Goal: Transaction & Acquisition: Purchase product/service

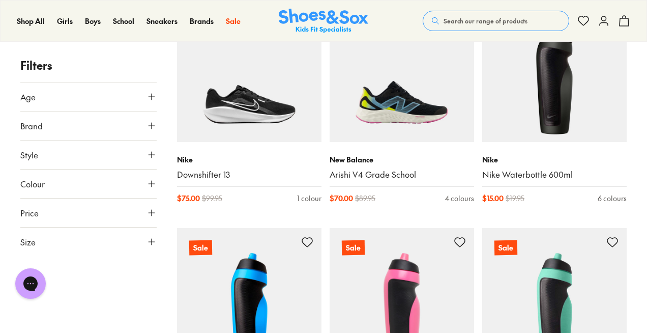
scroll to position [1362, 0]
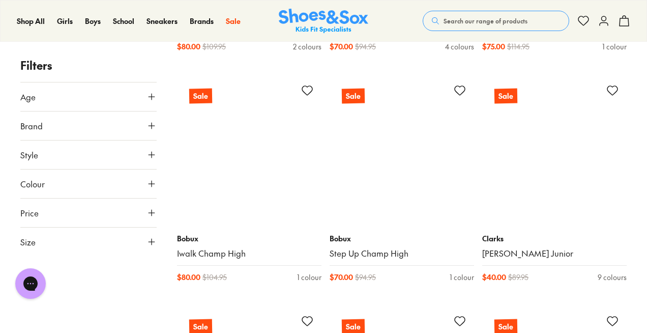
scroll to position [3587, 0]
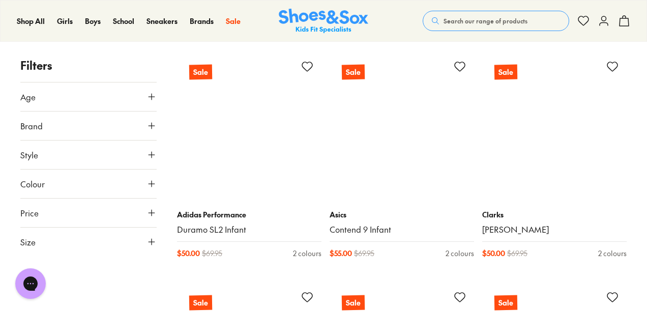
scroll to position [7078, 0]
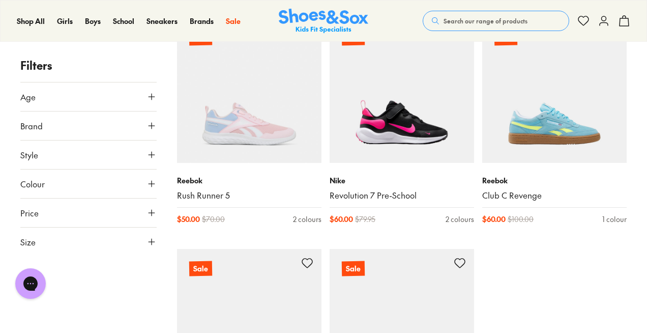
scroll to position [9644, 0]
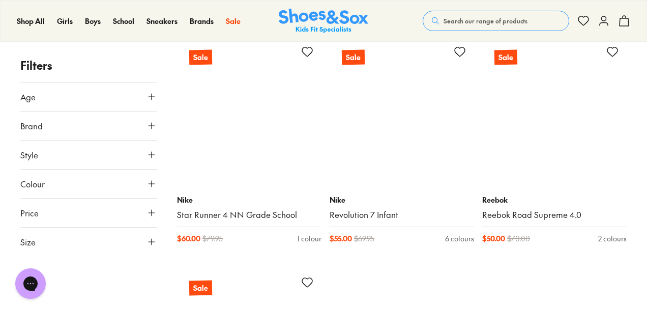
scroll to position [12240, 0]
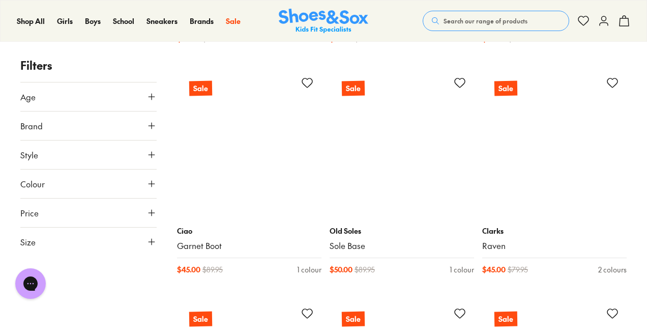
scroll to position [14468, 0]
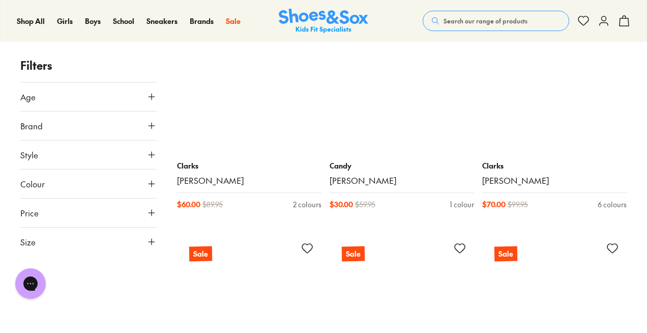
scroll to position [16810, 0]
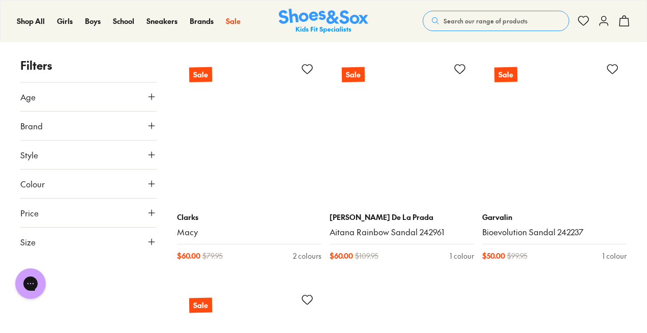
scroll to position [19560, 0]
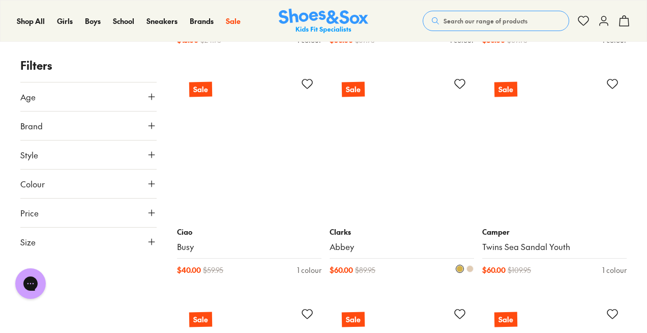
scroll to position [21866, 0]
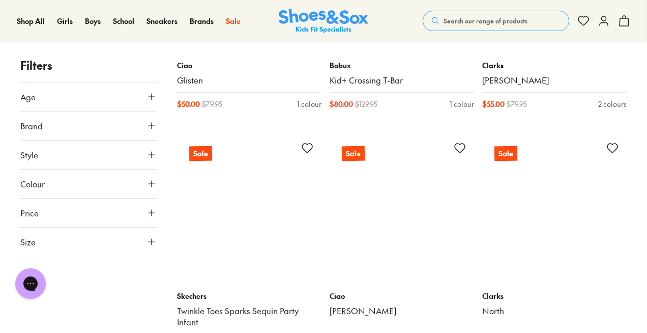
scroll to position [24423, 0]
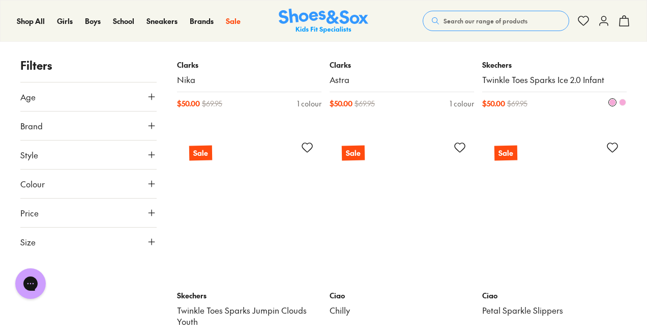
scroll to position [26894, 0]
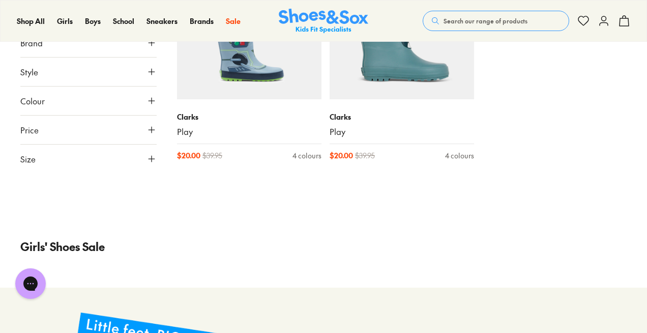
scroll to position [27738, 0]
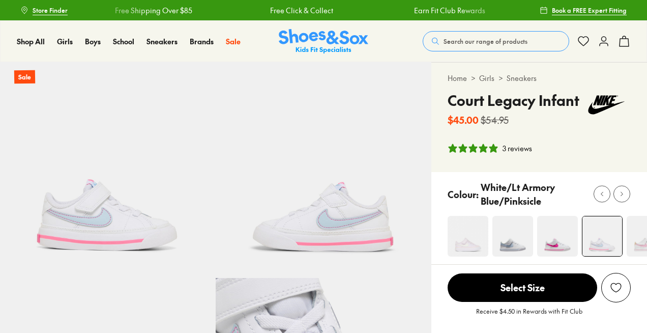
select select "*"
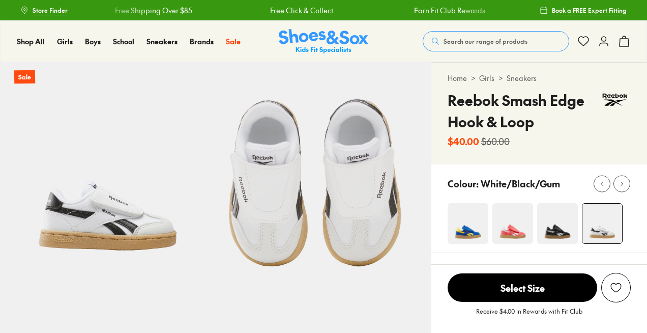
select select "*"
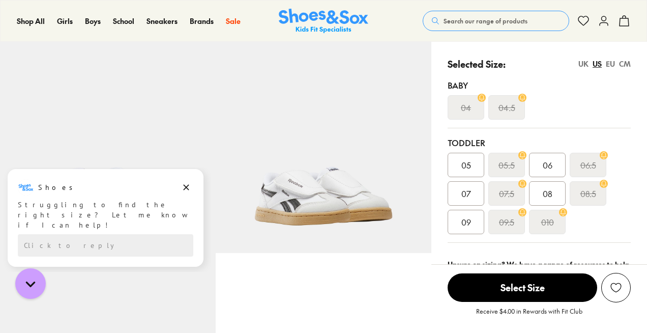
scroll to position [248, 0]
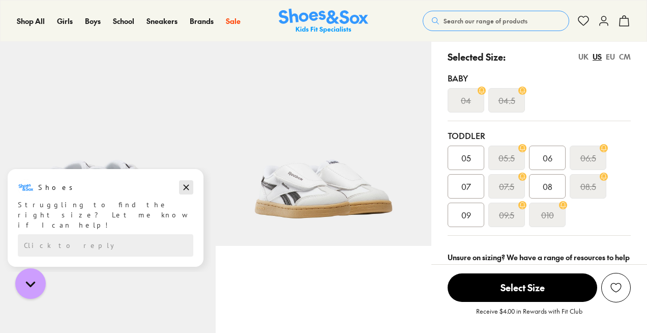
click at [187, 185] on icon "Dismiss campaign" at bounding box center [186, 187] width 10 height 12
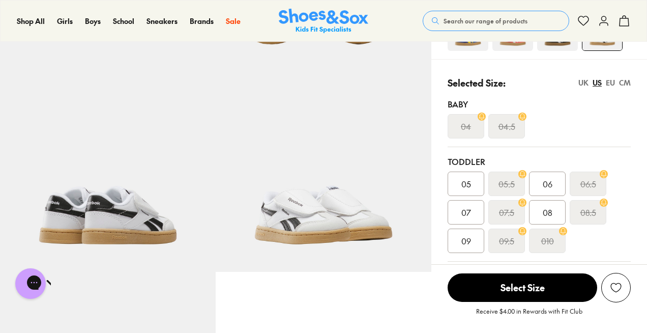
scroll to position [221, 0]
click at [609, 81] on div "EU" at bounding box center [610, 83] width 9 height 11
click at [622, 84] on div "CM" at bounding box center [625, 83] width 12 height 11
click at [608, 82] on div "EU" at bounding box center [610, 83] width 9 height 11
click at [622, 85] on div "CM" at bounding box center [625, 83] width 12 height 11
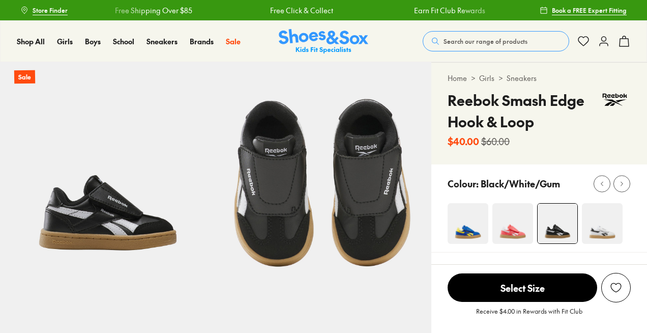
select select "*"
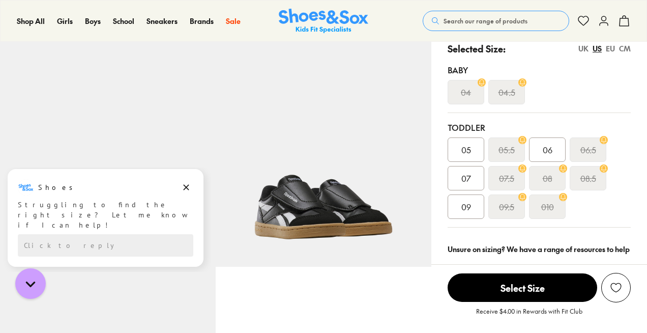
scroll to position [233, 0]
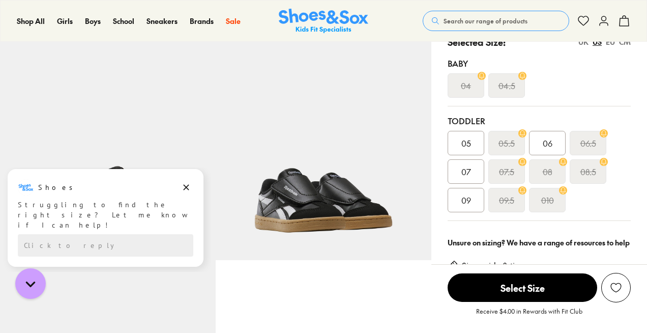
click at [623, 45] on div "CM" at bounding box center [625, 42] width 12 height 11
click at [609, 42] on div "EU" at bounding box center [610, 42] width 9 height 11
